Goal: Transaction & Acquisition: Purchase product/service

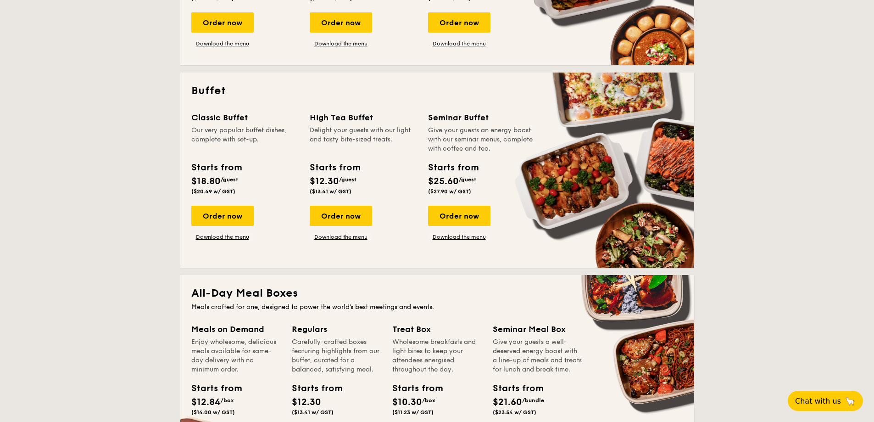
scroll to position [367, 0]
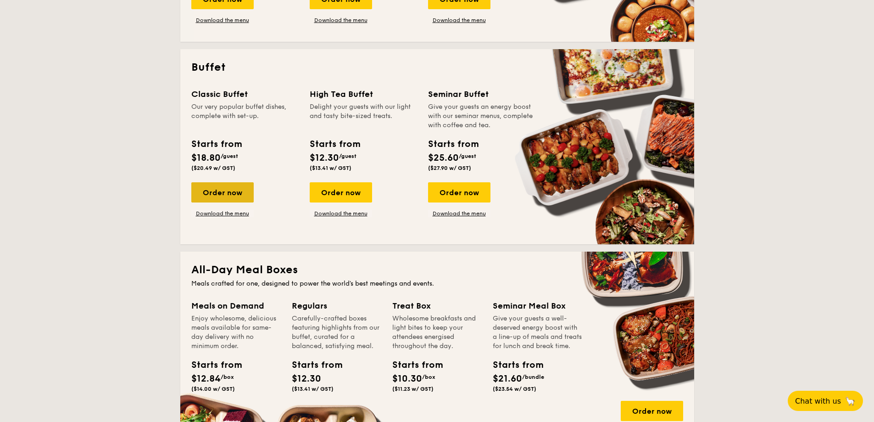
click at [244, 195] on div "Order now" at bounding box center [222, 192] width 62 height 20
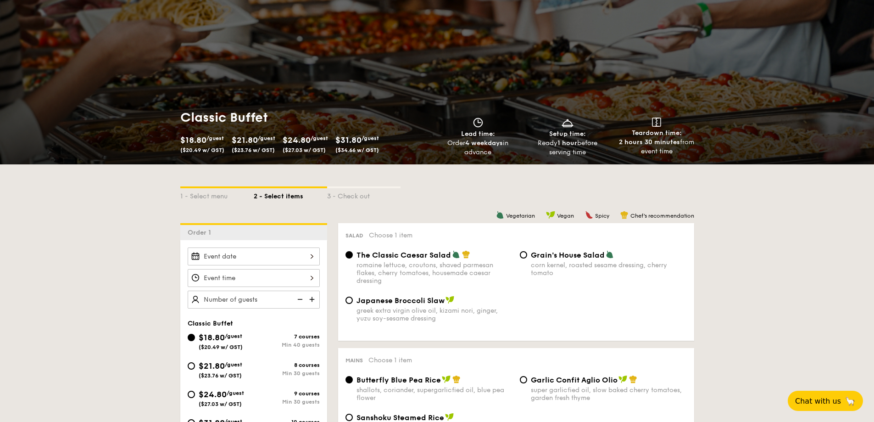
scroll to position [138, 0]
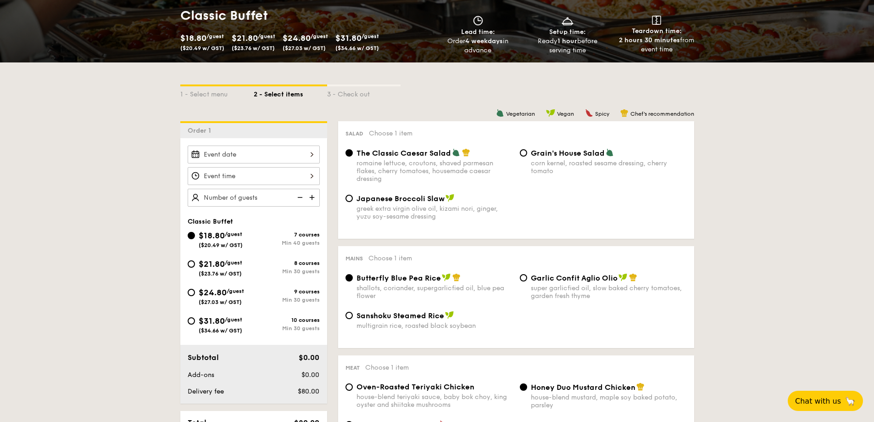
click at [252, 158] on div at bounding box center [254, 154] width 132 height 18
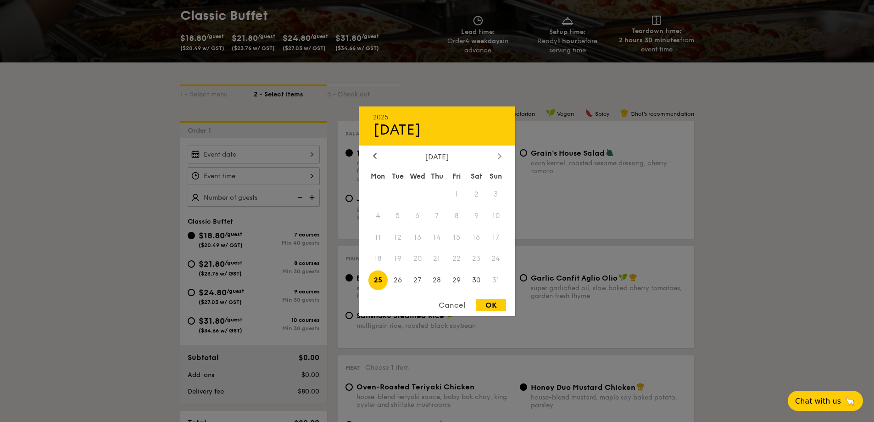
click at [499, 156] on icon at bounding box center [500, 156] width 4 height 6
click at [403, 261] on span "23" at bounding box center [398, 259] width 20 height 20
click at [492, 306] on div "OK" at bounding box center [491, 305] width 30 height 12
type input "Sep 23, 2025"
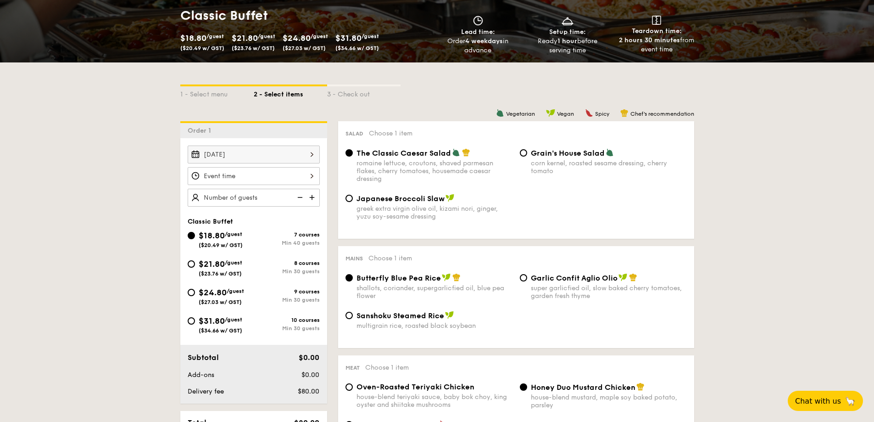
click at [301, 180] on div at bounding box center [254, 176] width 132 height 18
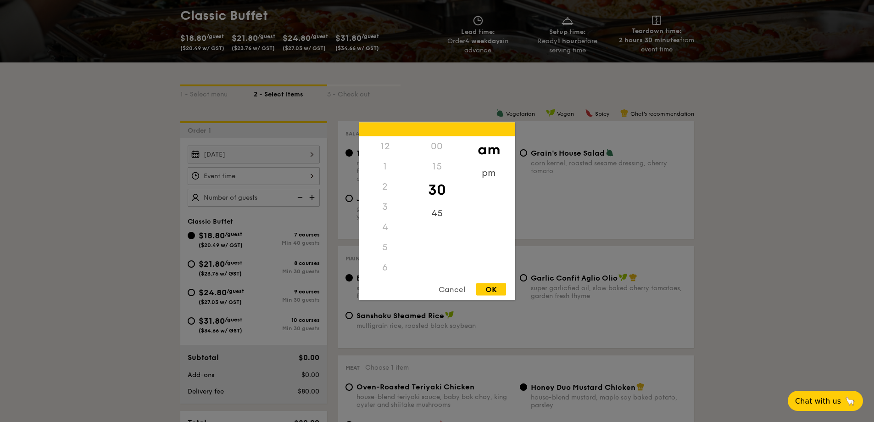
scroll to position [101, 0]
click at [385, 271] on div "11" at bounding box center [385, 276] width 52 height 27
click at [437, 150] on div "00" at bounding box center [437, 149] width 52 height 27
click at [492, 289] on div "OK" at bounding box center [491, 289] width 30 height 12
type input "11:00AM"
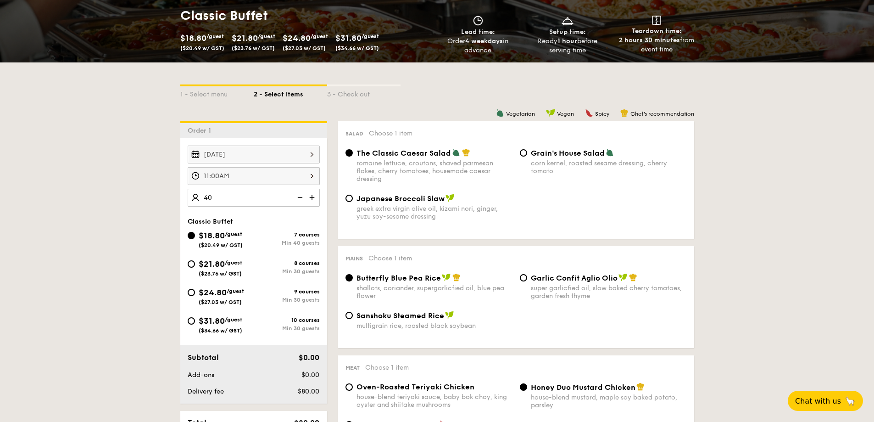
type input "40 guests"
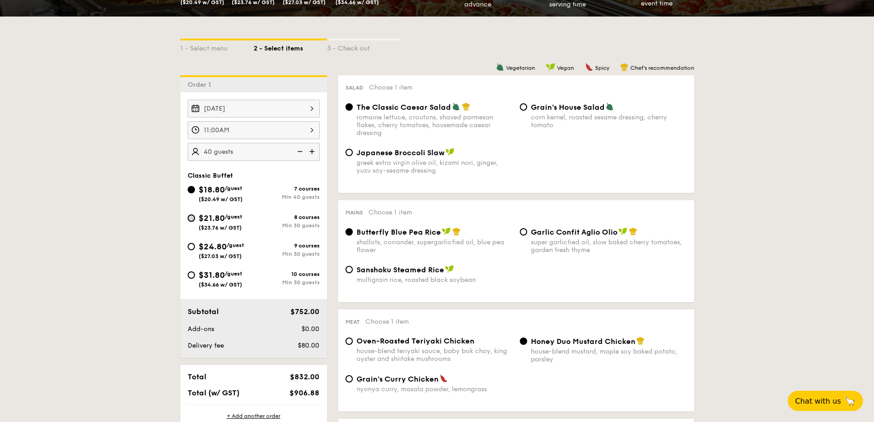
click at [192, 217] on input "$21.80 /guest ($23.76 w/ GST) 8 courses Min 30 guests" at bounding box center [191, 217] width 7 height 7
radio input "true"
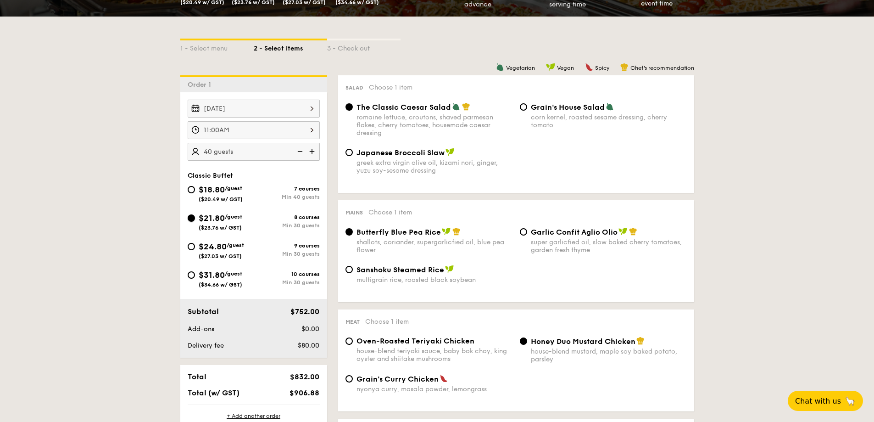
radio input "true"
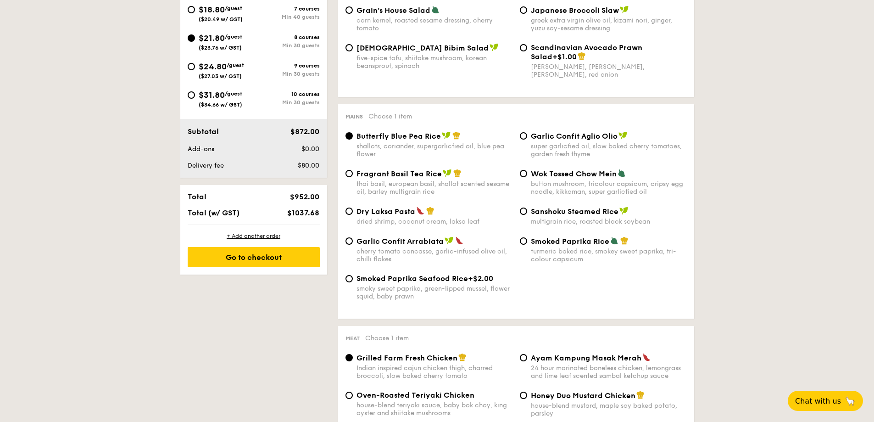
scroll to position [367, 0]
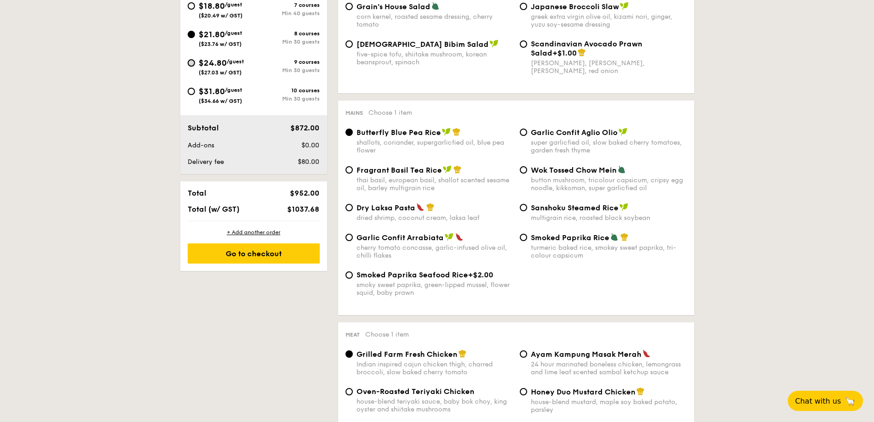
click at [191, 66] on input "$24.80 /guest ($27.03 w/ GST) 9 courses Min 30 guests" at bounding box center [191, 62] width 7 height 7
radio input "true"
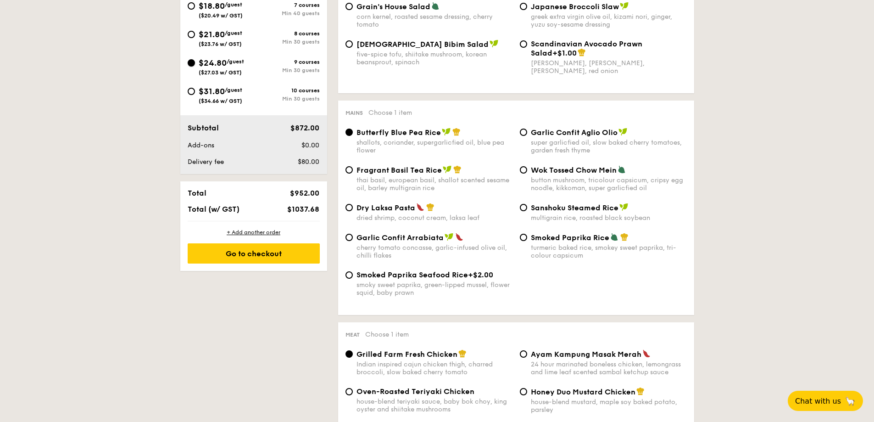
radio input "true"
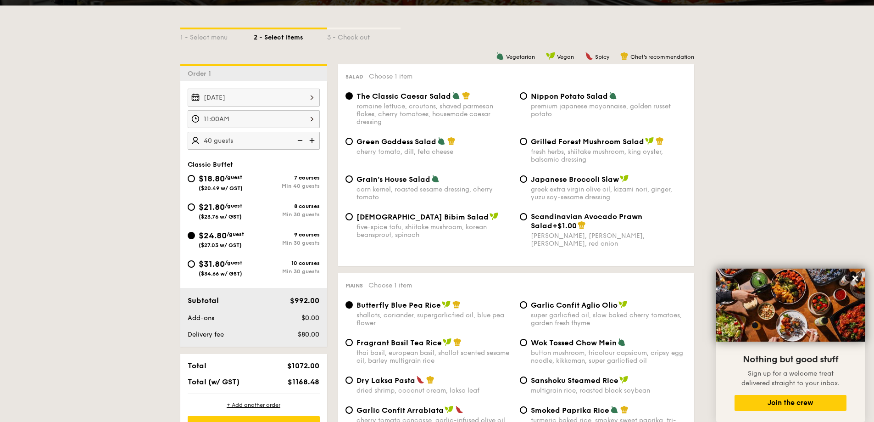
scroll to position [138, 0]
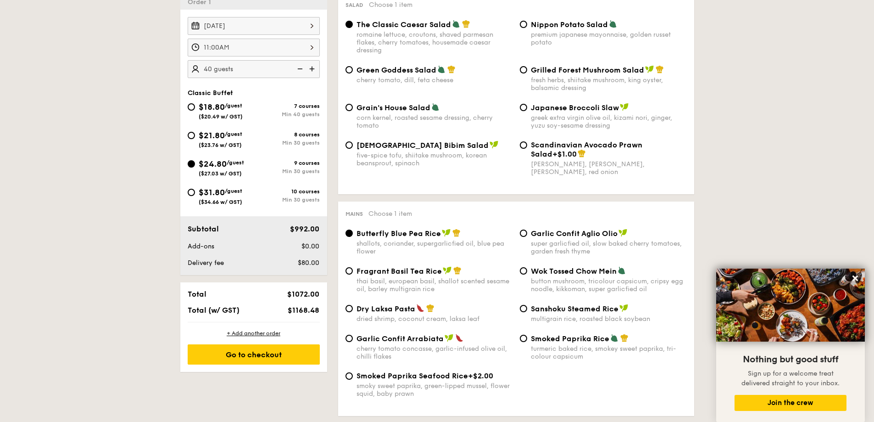
scroll to position [275, 0]
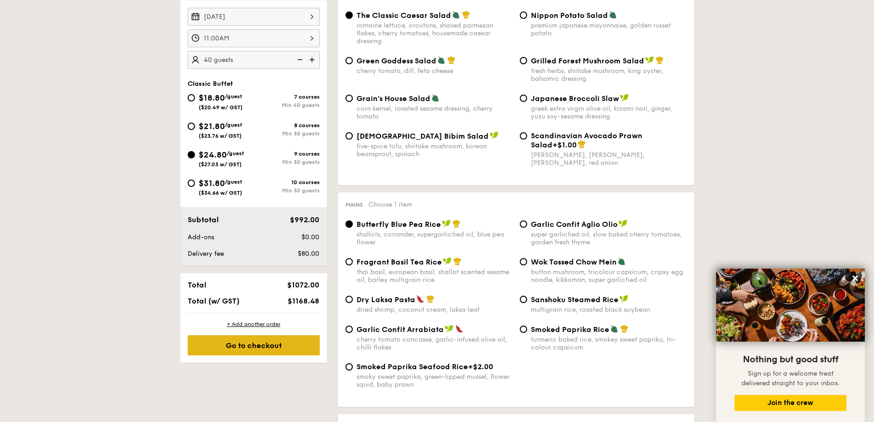
click at [244, 341] on div "Go to checkout" at bounding box center [254, 345] width 132 height 20
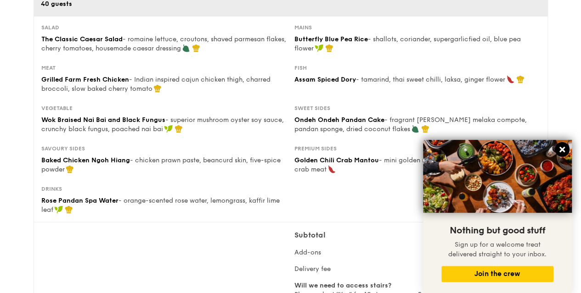
scroll to position [138, 0]
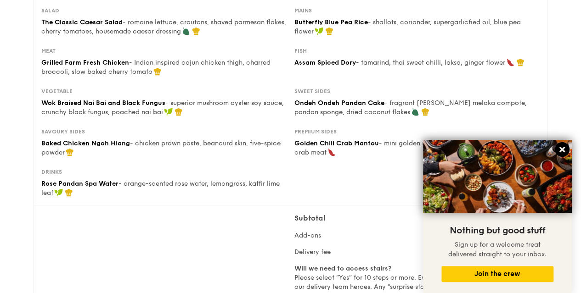
click at [560, 148] on icon at bounding box center [562, 150] width 6 height 6
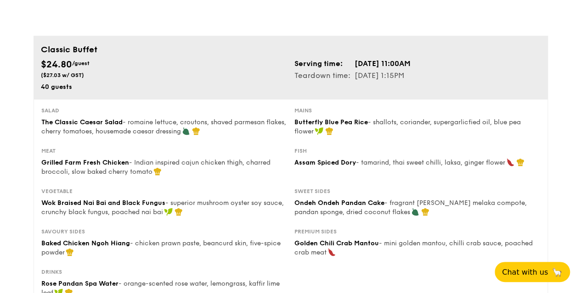
scroll to position [0, 0]
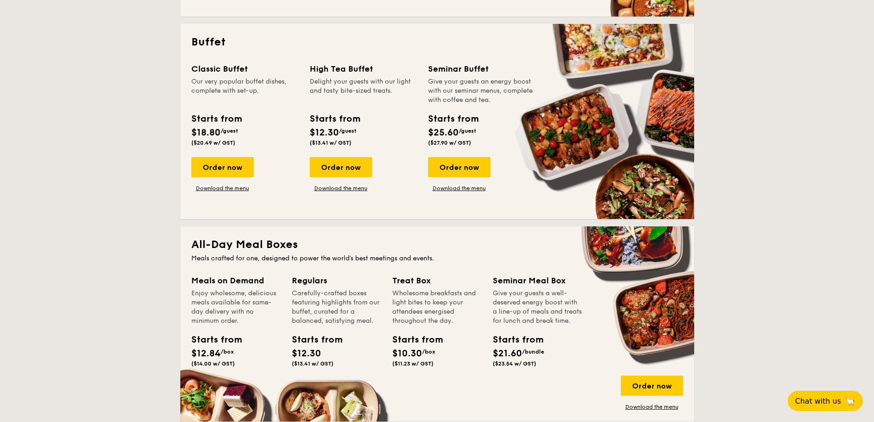
scroll to position [413, 0]
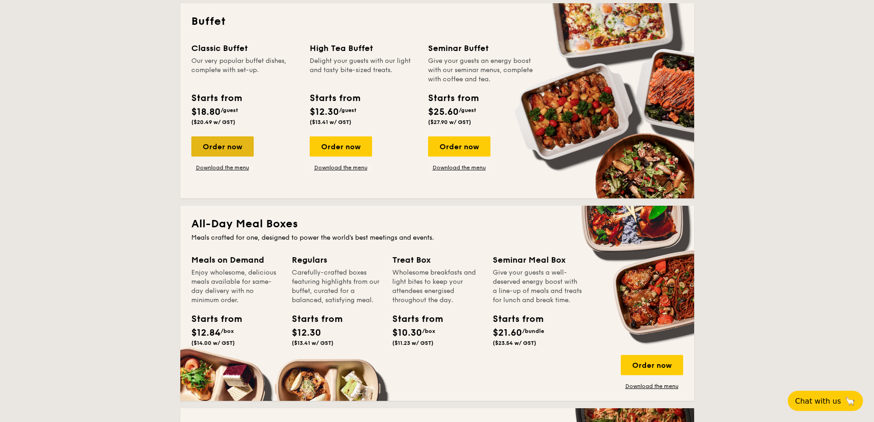
click at [231, 142] on div "Order now" at bounding box center [222, 146] width 62 height 20
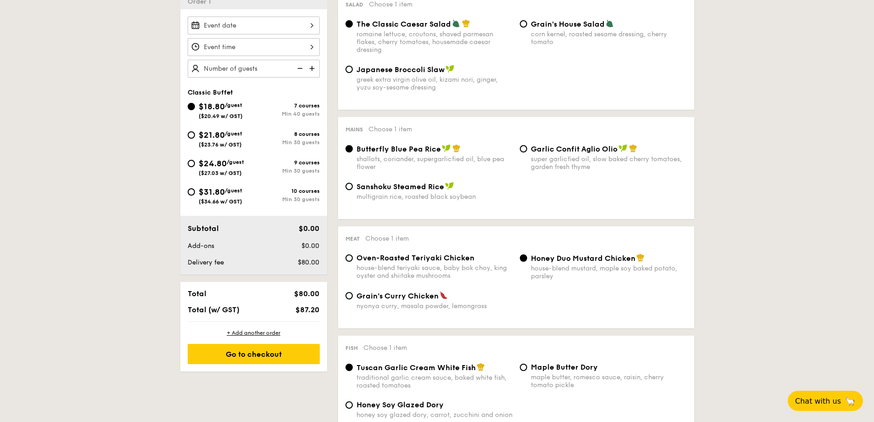
scroll to position [275, 0]
